Goal: Check status: Check status

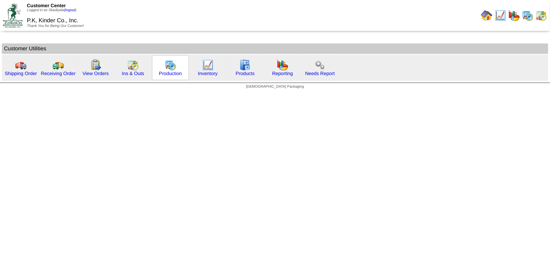
click at [167, 68] on img at bounding box center [171, 65] width 12 height 12
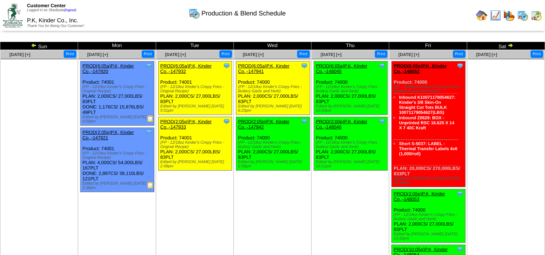
click at [34, 42] on img at bounding box center [34, 45] width 6 height 6
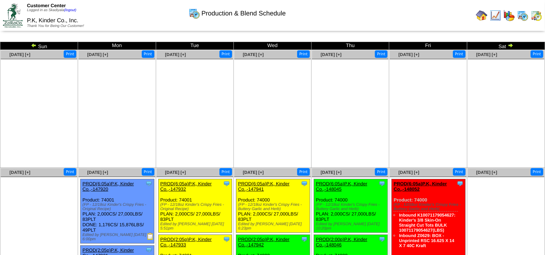
click at [33, 45] on img at bounding box center [34, 45] width 6 height 6
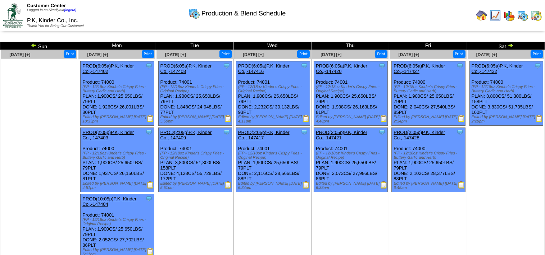
click at [510, 45] on img at bounding box center [510, 45] width 6 height 6
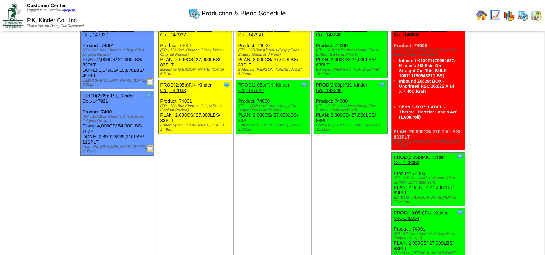
scroll to position [161, 0]
